Goal: Task Accomplishment & Management: Use online tool/utility

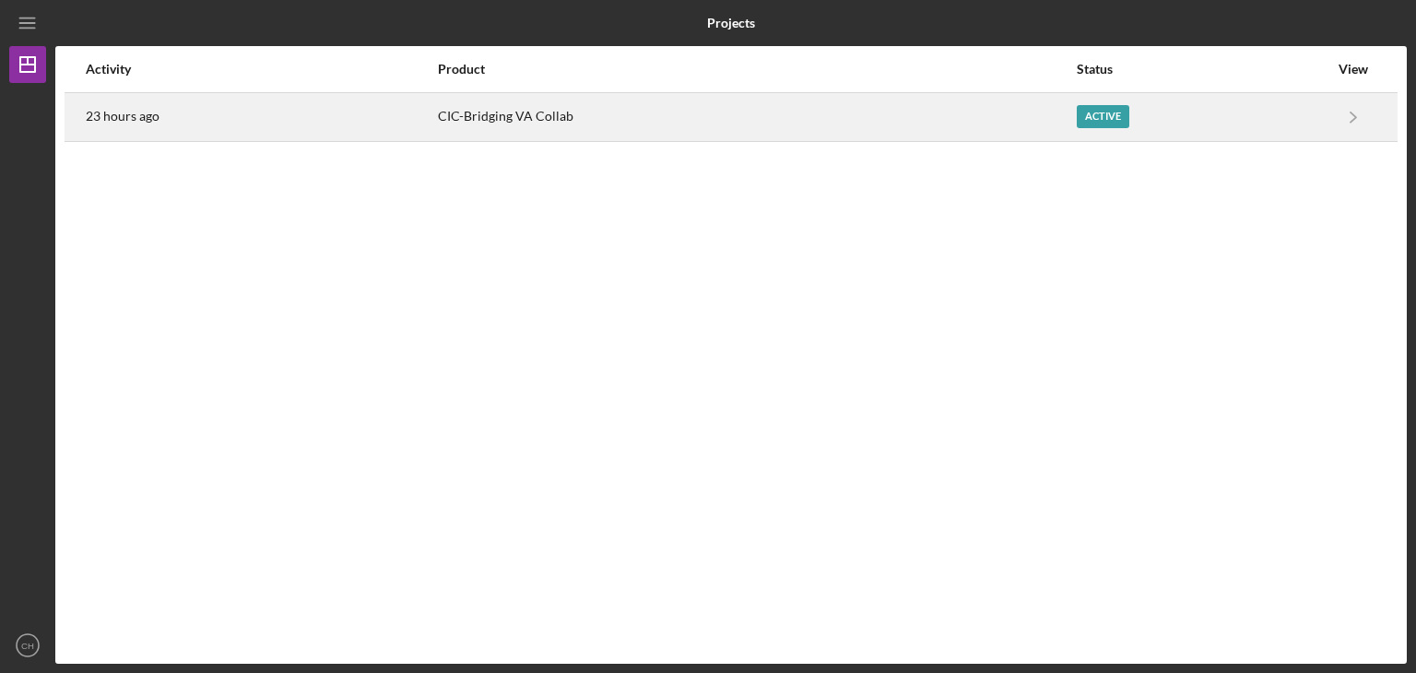
click at [394, 115] on div "23 hours ago" at bounding box center [261, 117] width 350 height 46
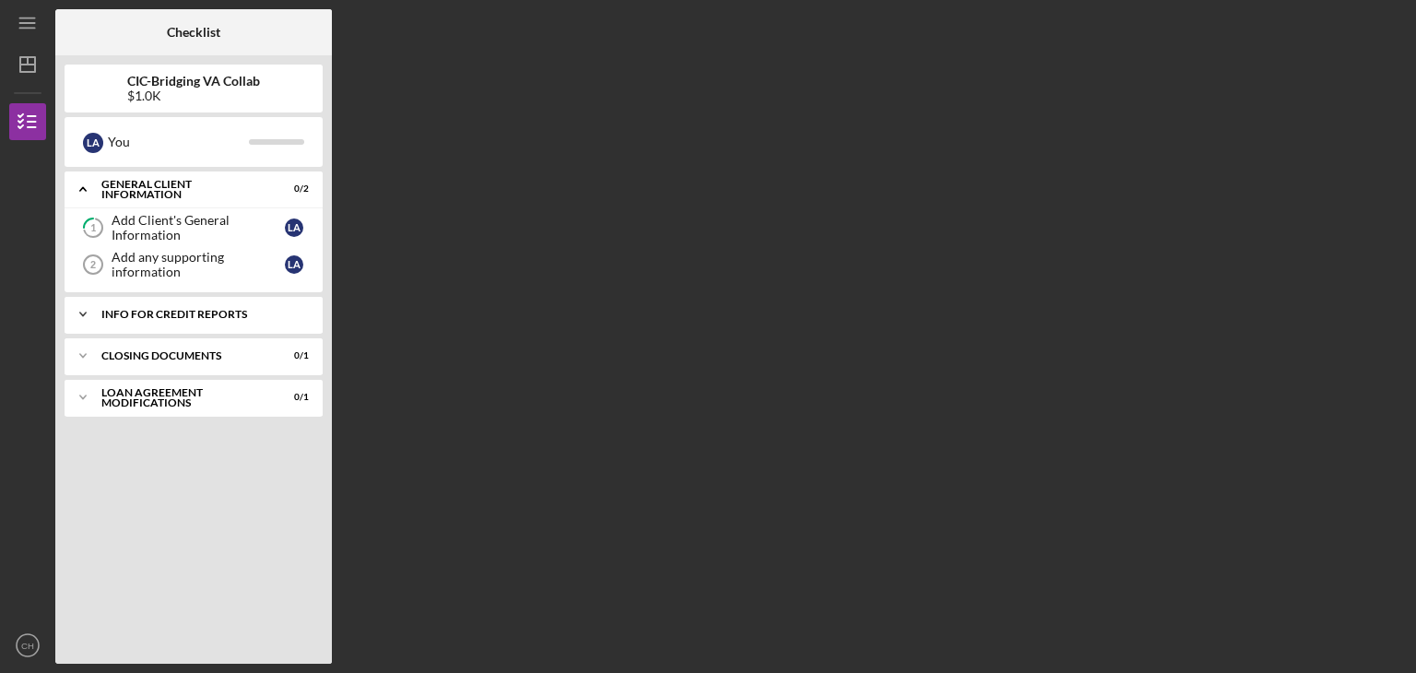
click at [88, 304] on icon "Icon/Expander" at bounding box center [83, 314] width 37 height 37
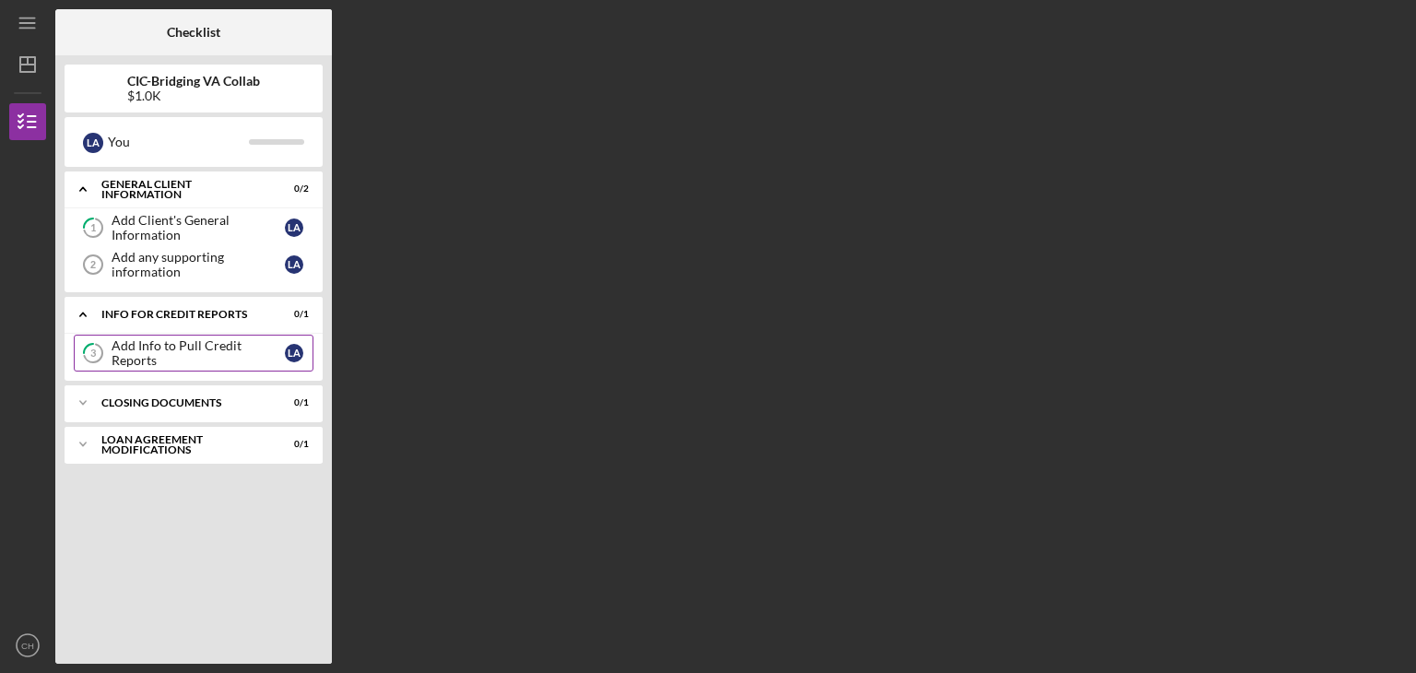
click at [127, 358] on div "Add Info to Pull Credit Reports" at bounding box center [198, 352] width 173 height 29
